Goal: Communication & Community: Answer question/provide support

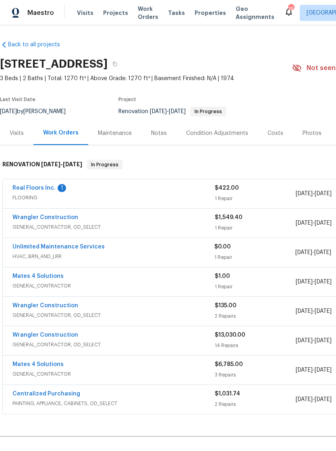
scroll to position [1, 0]
click at [125, 193] on div "Real Floors Inc. 1" at bounding box center [113, 189] width 202 height 10
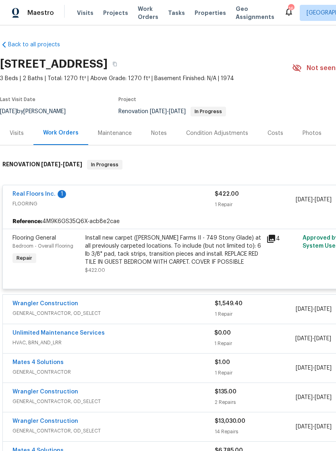
click at [209, 251] on div "Install new carpet (Abshire Farms II - 749 Stony Glade) at all previously carpe…" at bounding box center [173, 250] width 177 height 32
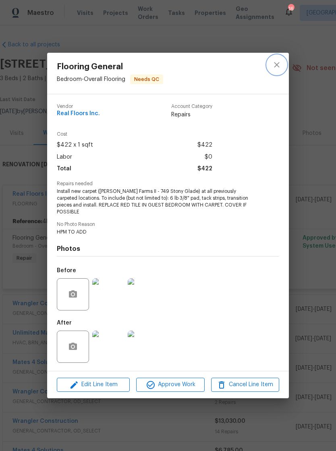
click at [282, 62] on button "close" at bounding box center [276, 64] width 19 height 19
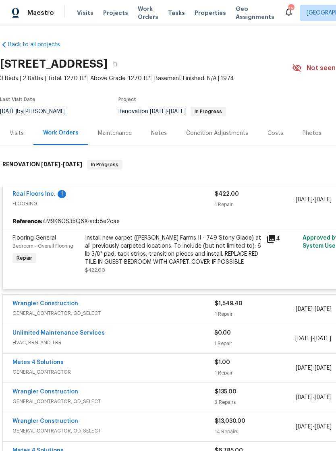
click at [61, 190] on div "1" at bounding box center [62, 194] width 8 height 8
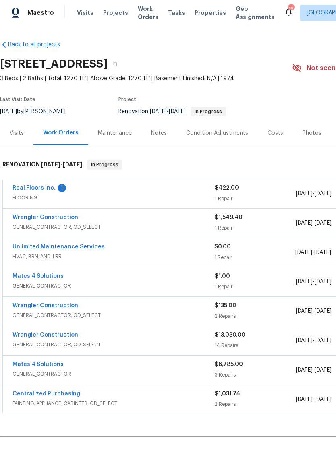
click at [44, 185] on link "Real Floors Inc." at bounding box center [33, 188] width 43 height 6
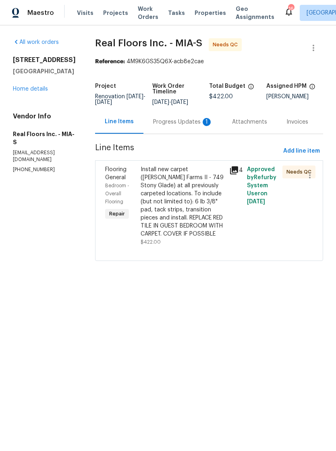
click at [179, 117] on div "Progress Updates 1" at bounding box center [182, 122] width 79 height 24
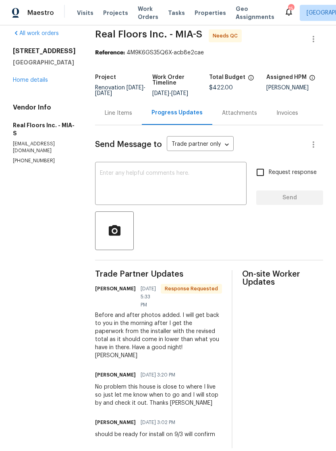
scroll to position [8, 0]
click at [159, 184] on textarea at bounding box center [171, 185] width 142 height 28
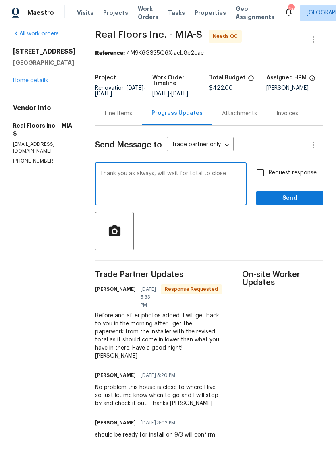
type textarea "Thank you as always, will wait for total to close"
click at [291, 204] on button "Send" at bounding box center [289, 198] width 67 height 15
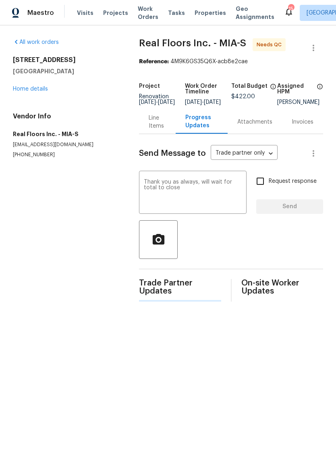
scroll to position [0, 0]
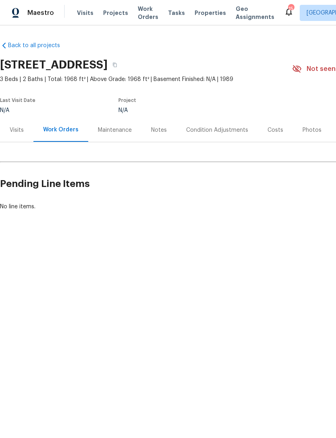
click at [209, 9] on span "Properties" at bounding box center [210, 13] width 31 height 8
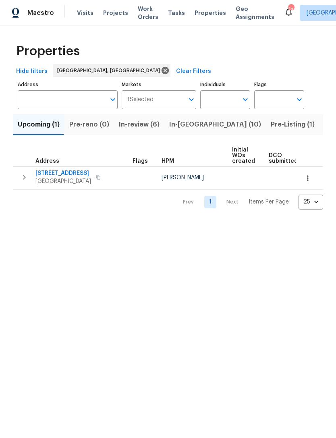
click at [324, 121] on span "Listed (9)" at bounding box center [339, 124] width 31 height 11
